Goal: Task Accomplishment & Management: Use online tool/utility

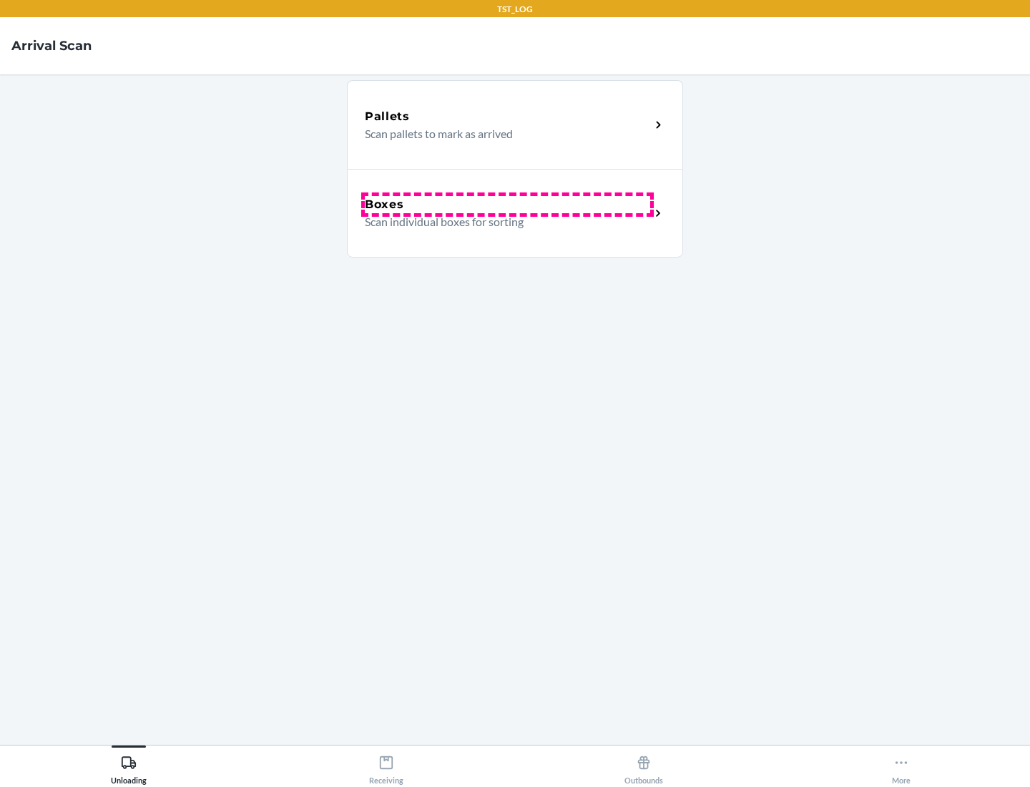
click at [507, 205] on div "Boxes" at bounding box center [507, 204] width 285 height 17
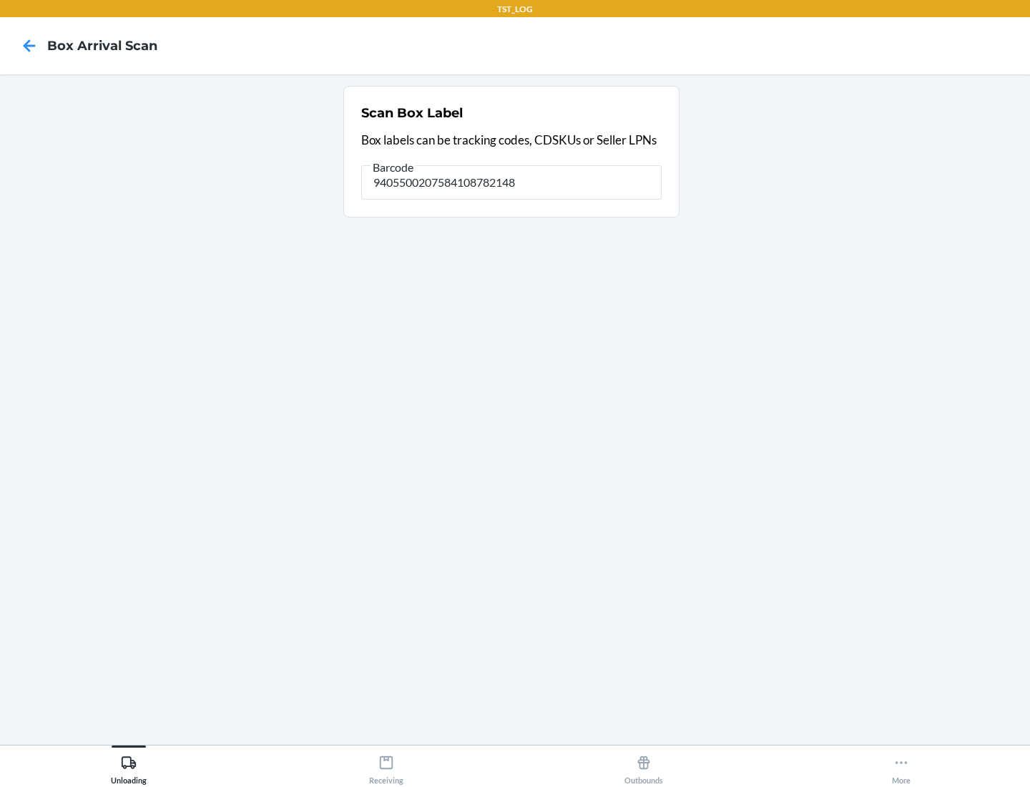
type input "9405500207584108782148"
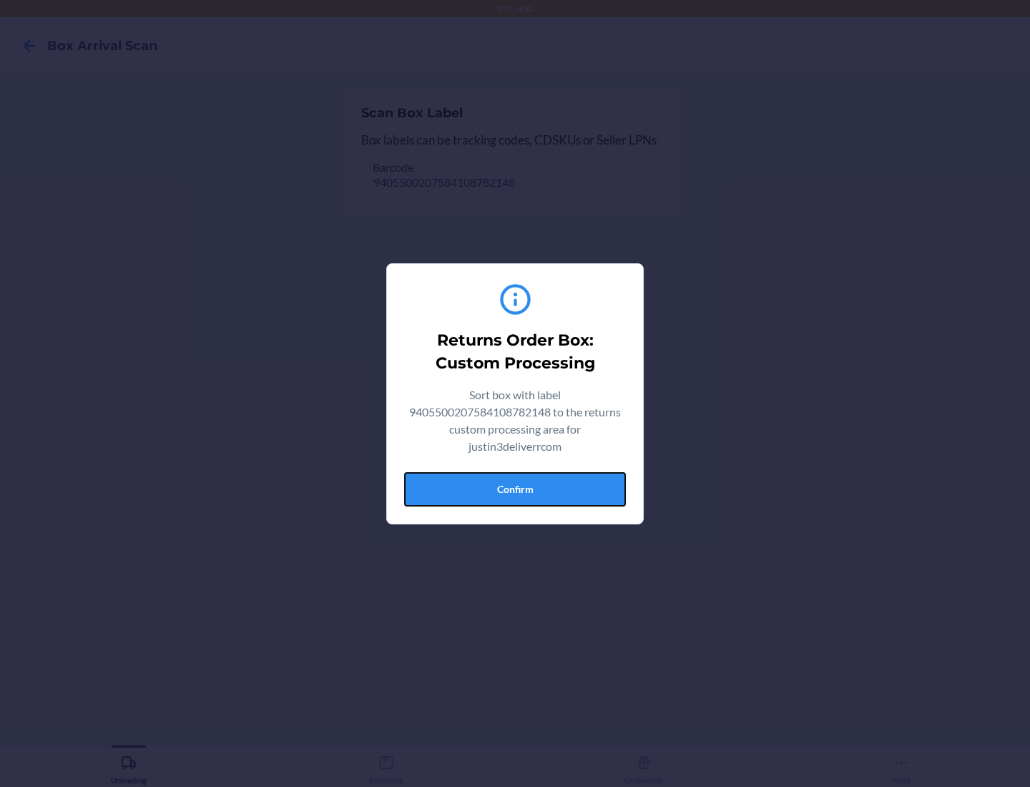
click at [515, 488] on button "Confirm" at bounding box center [515, 489] width 222 height 34
